Goal: Task Accomplishment & Management: Manage account settings

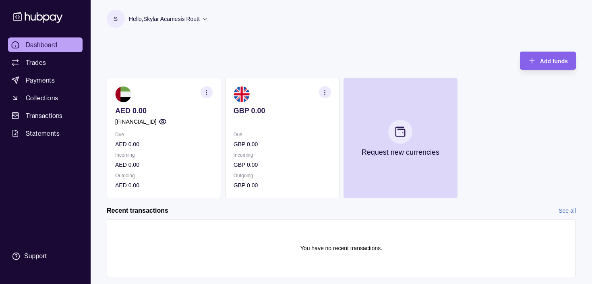
scroll to position [19, 0]
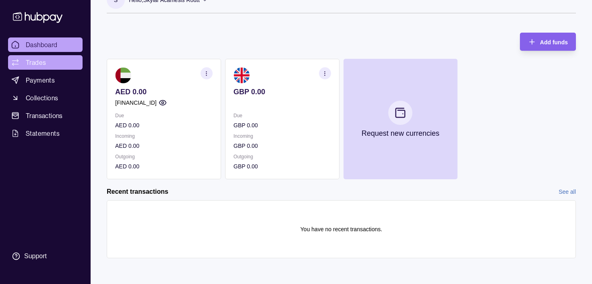
click at [39, 58] on span "Trades" at bounding box center [36, 63] width 20 height 10
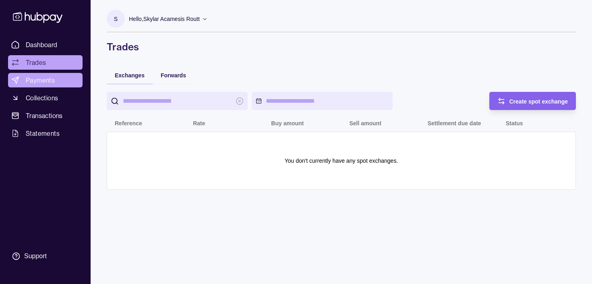
click at [60, 80] on link "Payments" at bounding box center [45, 80] width 74 height 14
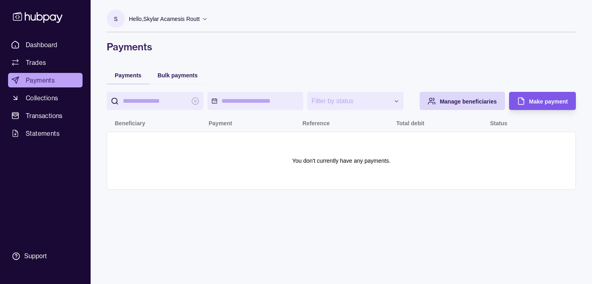
click at [531, 103] on span "Make payment" at bounding box center [548, 101] width 39 height 6
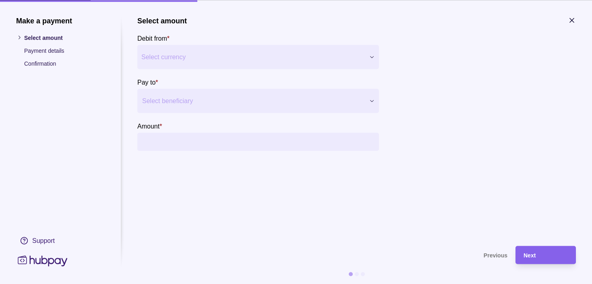
click at [350, 283] on div "Make a payment Select amount Payment details Confirmation Support Select amount…" at bounding box center [296, 284] width 592 height 0
click at [364, 99] on div "Select beneficiary" at bounding box center [251, 100] width 228 height 13
click at [365, 99] on div "Select beneficiary" at bounding box center [258, 101] width 242 height 24
click at [575, 17] on icon "button" at bounding box center [572, 20] width 8 height 8
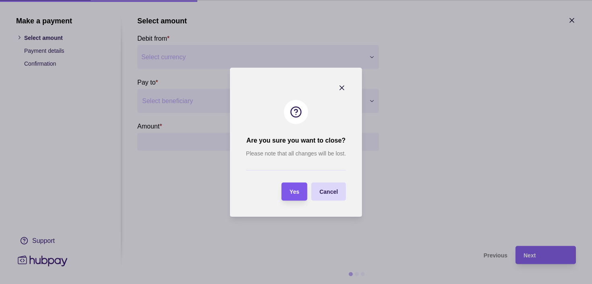
click at [294, 188] on div "Yes" at bounding box center [295, 191] width 10 height 10
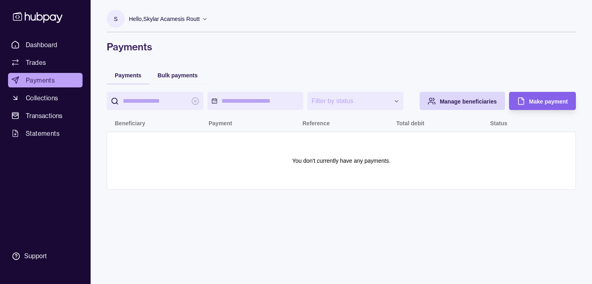
click at [47, 76] on span "Payments" at bounding box center [40, 80] width 29 height 10
click at [47, 41] on span "Dashboard" at bounding box center [42, 45] width 32 height 10
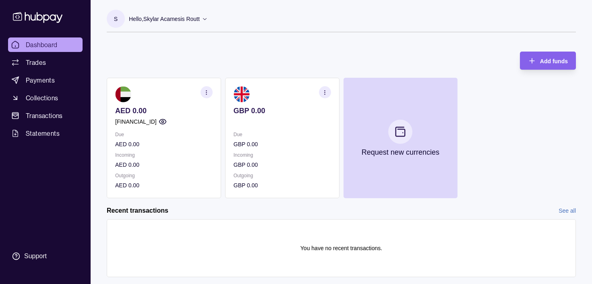
click at [323, 95] on icon "button" at bounding box center [325, 92] width 6 height 6
click at [283, 113] on link "View account details" at bounding box center [273, 112] width 51 height 9
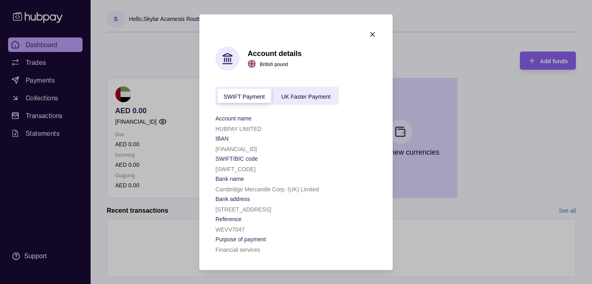
click at [300, 91] on div "UK Faster Payment" at bounding box center [305, 96] width 65 height 10
click at [242, 93] on span "SWIFT Payment" at bounding box center [243, 96] width 41 height 6
click at [321, 93] on span "UK Faster Payment" at bounding box center [305, 96] width 49 height 6
click at [248, 93] on span "SWIFT Payment" at bounding box center [243, 96] width 41 height 6
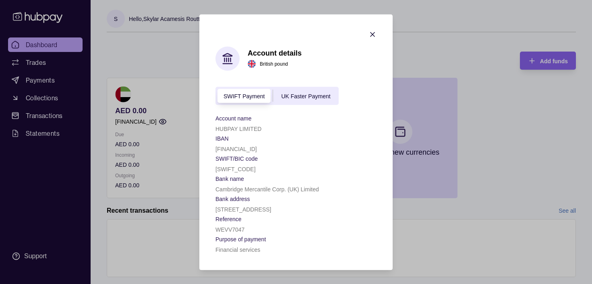
click at [375, 30] on icon "button" at bounding box center [372, 34] width 8 height 8
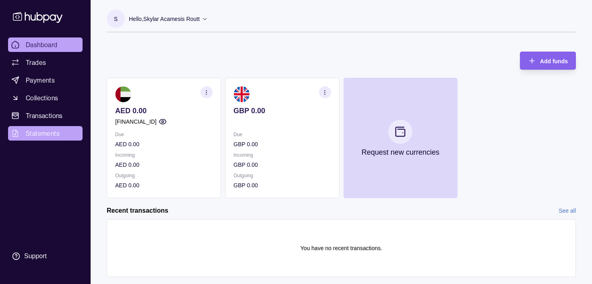
click at [46, 135] on span "Statements" at bounding box center [43, 133] width 34 height 10
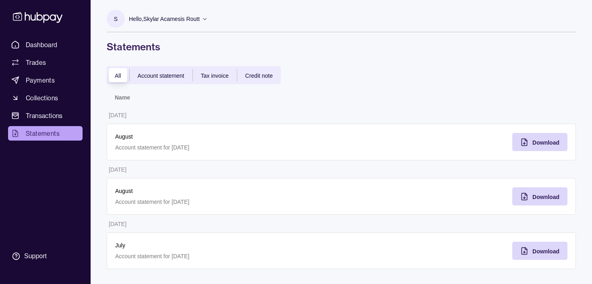
scroll to position [1, 0]
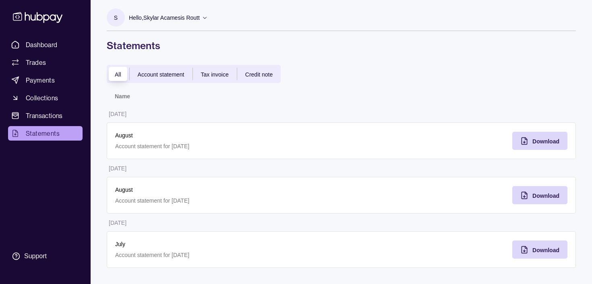
click at [154, 69] on div "Account statement" at bounding box center [161, 74] width 63 height 10
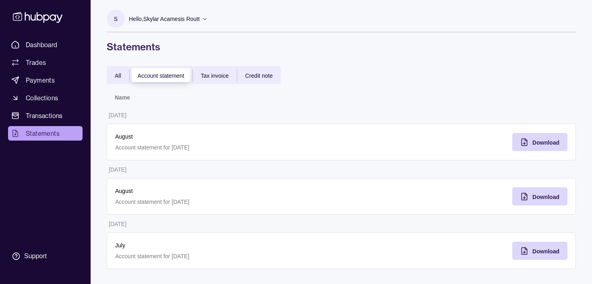
click at [119, 78] on span "All" at bounding box center [118, 75] width 6 height 6
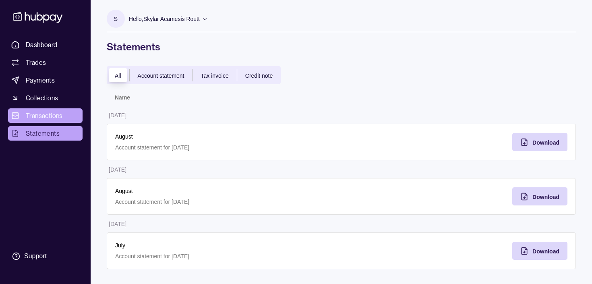
click at [53, 112] on span "Transactions" at bounding box center [44, 116] width 37 height 10
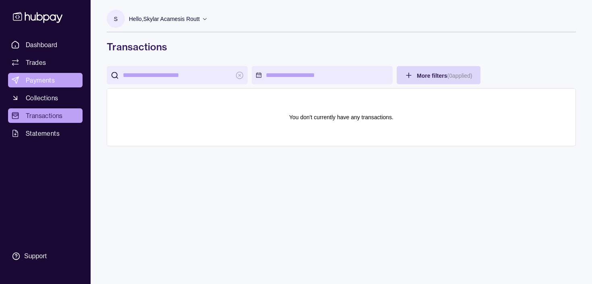
click at [48, 83] on span "Payments" at bounding box center [40, 80] width 29 height 10
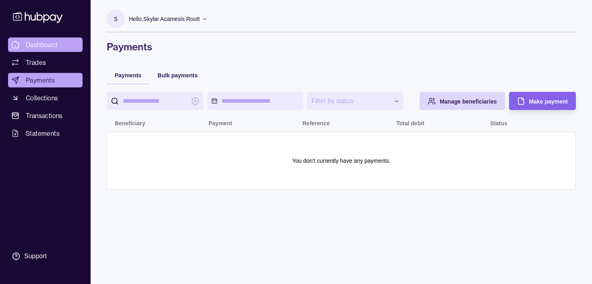
click at [43, 47] on span "Dashboard" at bounding box center [42, 45] width 32 height 10
